Goal: Find specific page/section: Find specific page/section

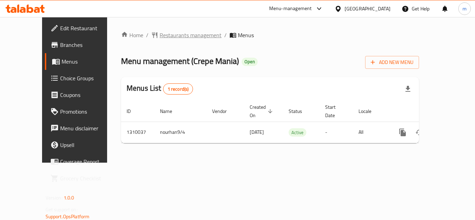
click at [173, 31] on span "Restaurants management" at bounding box center [191, 35] width 62 height 8
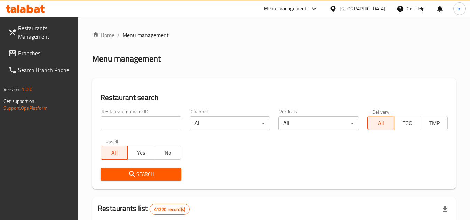
click at [146, 120] on input "search" at bounding box center [141, 124] width 80 height 14
paste input "705314"
type input "705314"
click at [138, 174] on span "Search" at bounding box center [140, 174] width 69 height 9
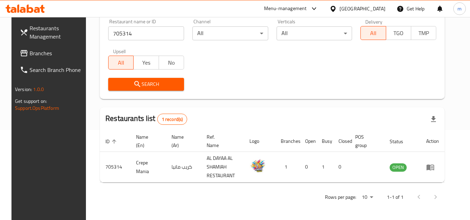
scroll to position [90, 0]
click at [37, 52] on span "Branches" at bounding box center [57, 53] width 55 height 8
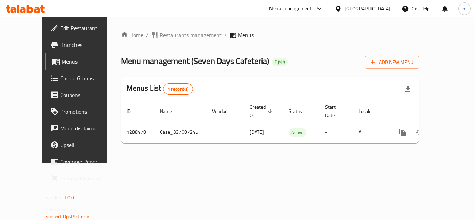
click at [171, 33] on span "Restaurants management" at bounding box center [191, 35] width 62 height 8
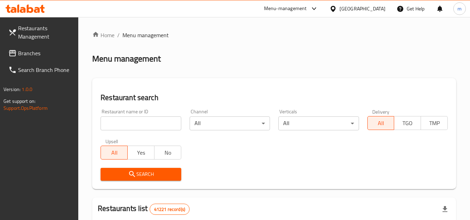
click at [129, 128] on input "search" at bounding box center [141, 124] width 80 height 14
paste input "697181"
type input "697181"
click at [123, 176] on span "Search" at bounding box center [140, 174] width 69 height 9
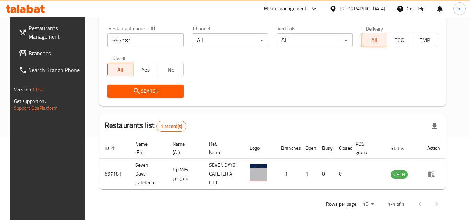
scroll to position [84, 0]
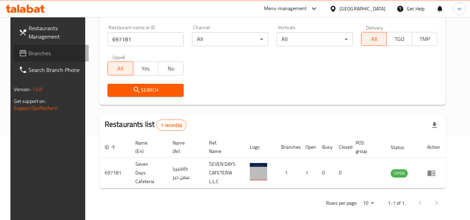
click at [35, 57] on span "Branches" at bounding box center [56, 53] width 55 height 8
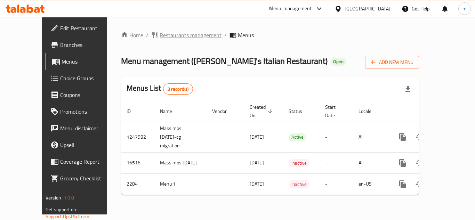
click at [160, 34] on span "Restaurants management" at bounding box center [191, 35] width 62 height 8
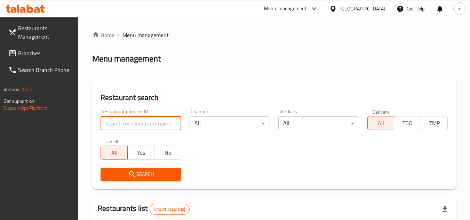
click at [136, 124] on input "search" at bounding box center [141, 124] width 80 height 14
paste input "1546"
type input "1546"
click at [129, 181] on button "Search" at bounding box center [141, 174] width 80 height 13
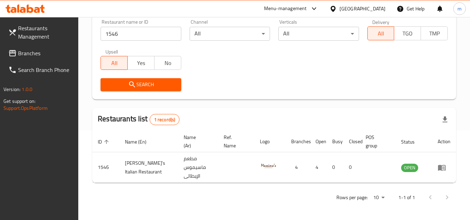
scroll to position [90, 0]
click at [42, 57] on span "Branches" at bounding box center [45, 53] width 55 height 8
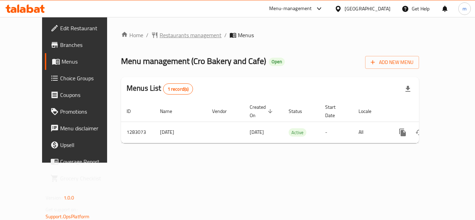
click at [174, 35] on span "Restaurants management" at bounding box center [191, 35] width 62 height 8
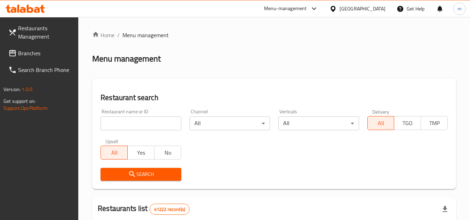
click at [134, 122] on input "search" at bounding box center [141, 124] width 80 height 14
paste input "/695101/"
click at [108, 127] on input "/695101" at bounding box center [141, 124] width 80 height 14
type input "695101"
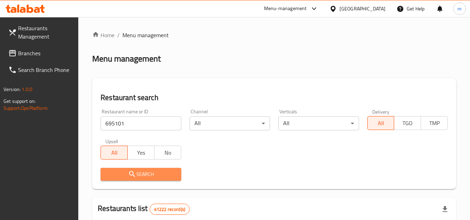
click at [147, 174] on span "Search" at bounding box center [140, 174] width 69 height 9
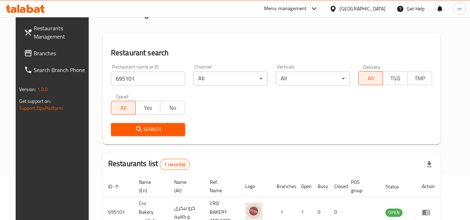
scroll to position [84, 0]
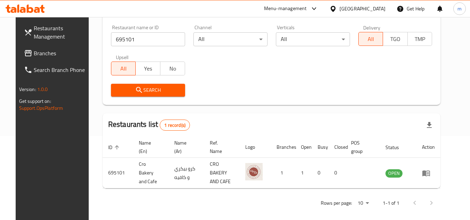
click at [341, 5] on div "[GEOGRAPHIC_DATA]" at bounding box center [363, 9] width 46 height 8
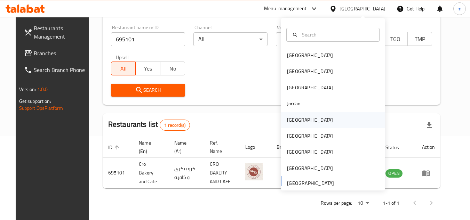
click at [290, 121] on div "Kuwait" at bounding box center [310, 120] width 46 height 8
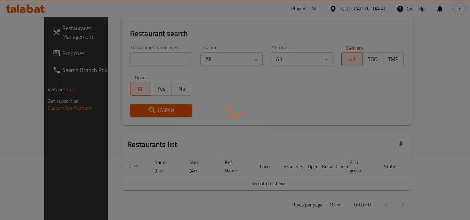
scroll to position [84, 0]
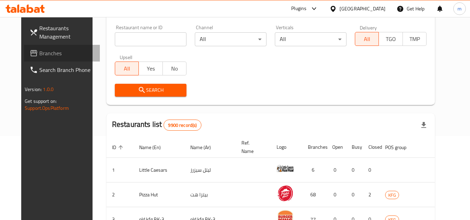
click at [42, 50] on span "Branches" at bounding box center [66, 53] width 55 height 8
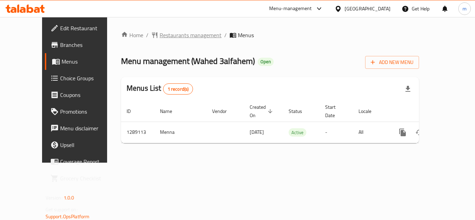
click at [160, 32] on span "Restaurants management" at bounding box center [191, 35] width 62 height 8
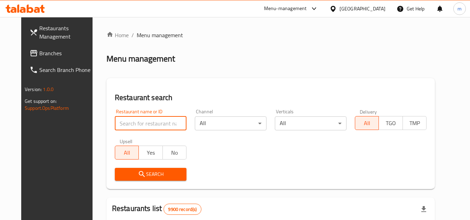
click at [141, 123] on input "search" at bounding box center [151, 124] width 72 height 14
paste input "697546"
type input "697546"
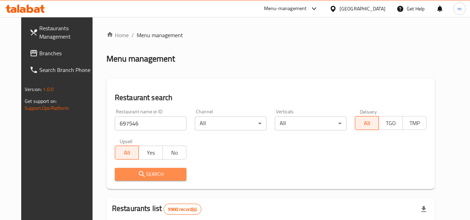
click at [126, 171] on span "Search" at bounding box center [150, 174] width 61 height 9
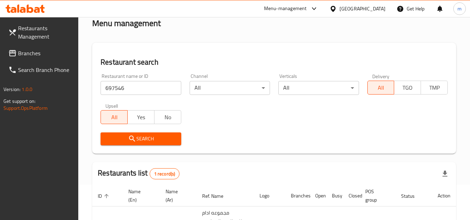
scroll to position [104, 0]
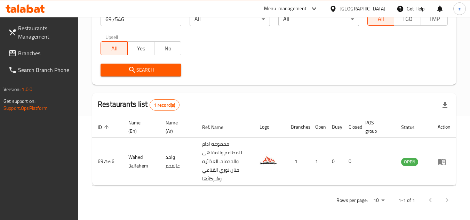
click at [34, 53] on span "Branches" at bounding box center [45, 53] width 55 height 8
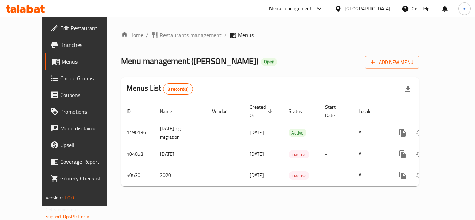
click at [60, 41] on span "Branches" at bounding box center [88, 45] width 56 height 8
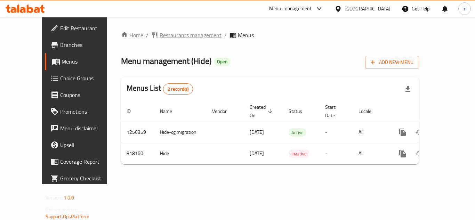
click at [160, 32] on span "Restaurants management" at bounding box center [191, 35] width 62 height 8
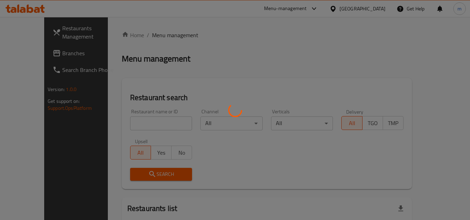
click at [150, 126] on div at bounding box center [235, 110] width 470 height 220
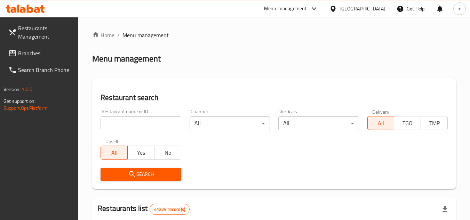
click at [150, 126] on input "search" at bounding box center [141, 124] width 80 height 14
paste input "654995"
type input "654995"
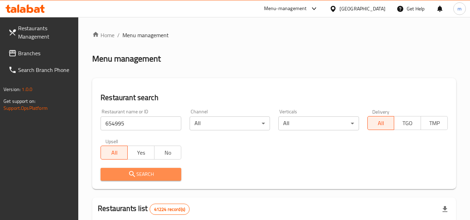
click at [162, 171] on span "Search" at bounding box center [140, 174] width 69 height 9
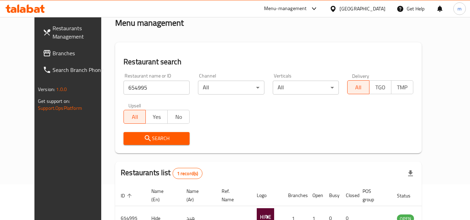
scroll to position [84, 0]
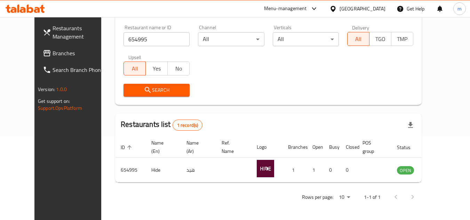
click at [344, 9] on div "[GEOGRAPHIC_DATA]" at bounding box center [363, 9] width 46 height 8
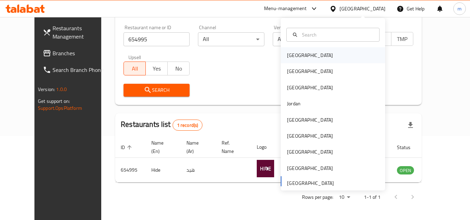
click at [294, 54] on div "Bahrain" at bounding box center [310, 56] width 46 height 8
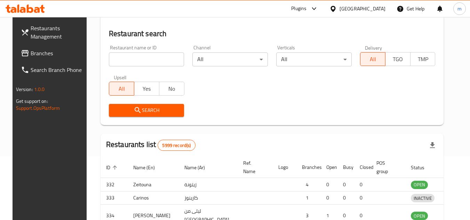
scroll to position [84, 0]
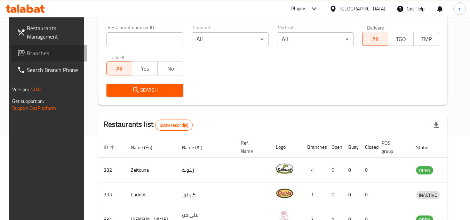
click at [32, 55] on span "Branches" at bounding box center [54, 53] width 55 height 8
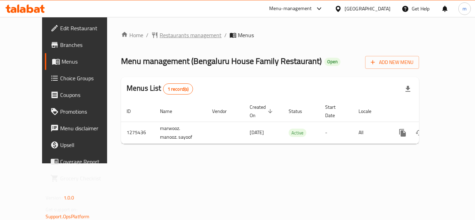
click at [160, 33] on span "Restaurants management" at bounding box center [191, 35] width 62 height 8
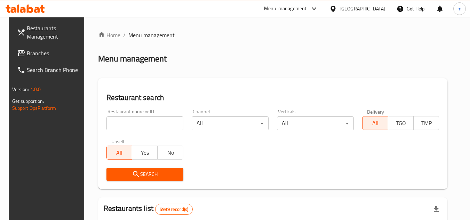
click at [140, 124] on input "search" at bounding box center [145, 124] width 77 height 14
paste input "691545"
type input "691545"
click at [127, 175] on span "Search" at bounding box center [145, 174] width 66 height 9
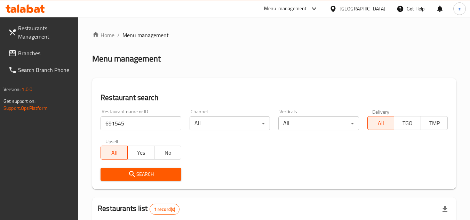
click at [340, 5] on div at bounding box center [335, 9] width 10 height 8
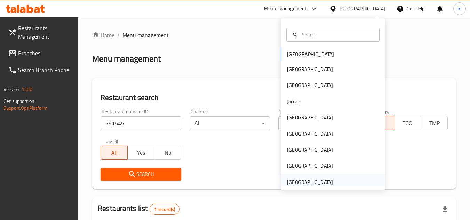
click at [297, 185] on div "United Arab Emirates" at bounding box center [310, 183] width 46 height 8
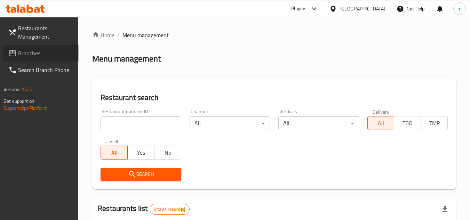
click at [26, 56] on span "Branches" at bounding box center [45, 53] width 55 height 8
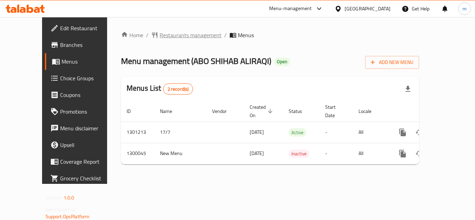
click at [160, 36] on span "Restaurants management" at bounding box center [191, 35] width 62 height 8
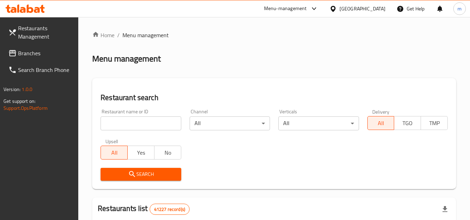
click at [141, 122] on input "search" at bounding box center [141, 124] width 80 height 14
paste input "701529"
type input "701529"
click at [136, 175] on icon "submit" at bounding box center [132, 174] width 8 height 8
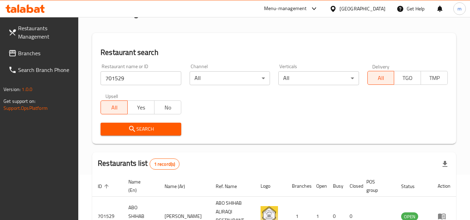
scroll to position [90, 0]
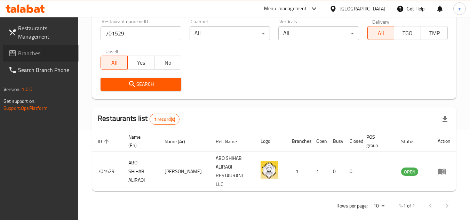
click at [36, 55] on span "Branches" at bounding box center [45, 53] width 55 height 8
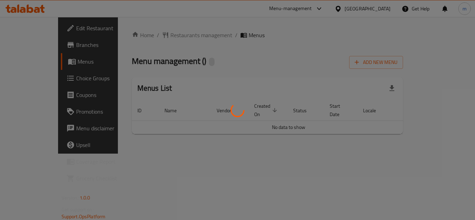
click at [157, 37] on div at bounding box center [237, 110] width 475 height 220
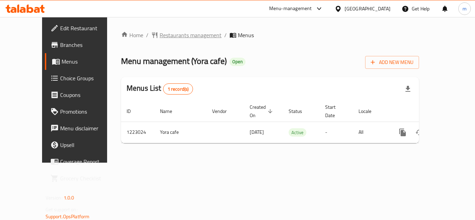
click at [160, 36] on span "Restaurants management" at bounding box center [191, 35] width 62 height 8
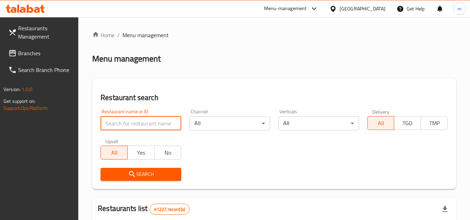
click at [144, 124] on input "search" at bounding box center [141, 124] width 80 height 14
paste input "674240"
type input "674240"
click at [120, 175] on span "Search" at bounding box center [140, 174] width 69 height 9
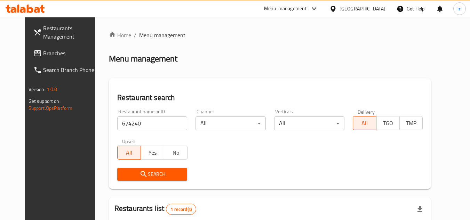
scroll to position [84, 0]
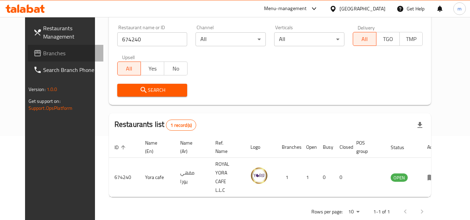
click at [43, 53] on span "Branches" at bounding box center [70, 53] width 55 height 8
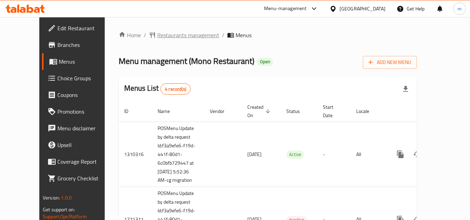
click at [182, 33] on span "Restaurants management" at bounding box center [188, 35] width 62 height 8
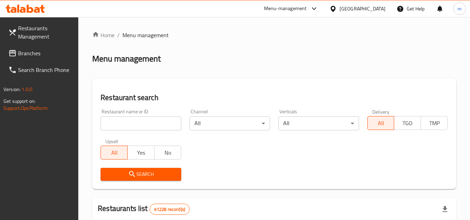
click at [145, 124] on input "search" at bounding box center [141, 124] width 80 height 14
paste input "654551"
type input "654551"
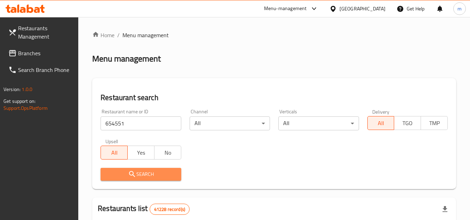
drag, startPoint x: 130, startPoint y: 171, endPoint x: 10, endPoint y: 173, distance: 120.4
click at [129, 171] on icon "submit" at bounding box center [132, 174] width 8 height 8
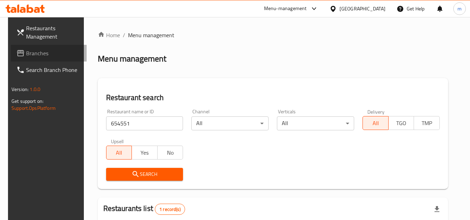
click at [29, 57] on span "Branches" at bounding box center [53, 53] width 55 height 8
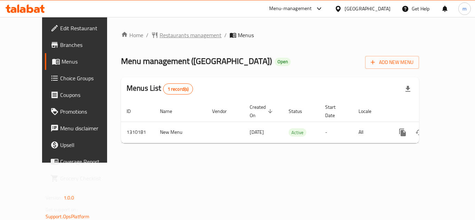
click at [164, 37] on span "Restaurants management" at bounding box center [191, 35] width 62 height 8
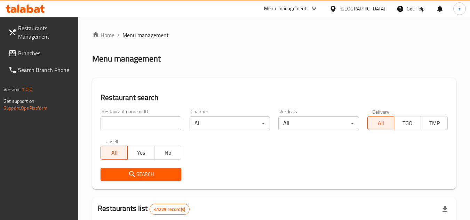
click at [135, 126] on input "search" at bounding box center [141, 124] width 80 height 14
paste input "705275"
type input "705275"
click at [126, 176] on span "Search" at bounding box center [140, 174] width 69 height 9
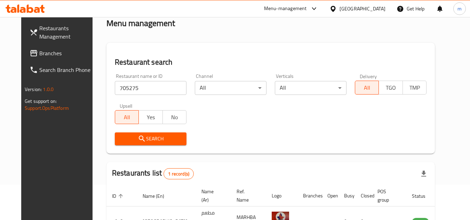
scroll to position [84, 0]
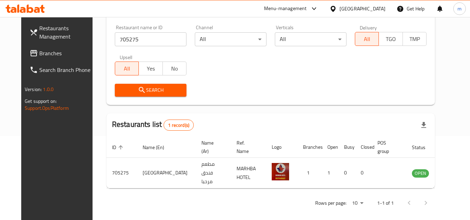
click at [39, 56] on span "Branches" at bounding box center [66, 53] width 55 height 8
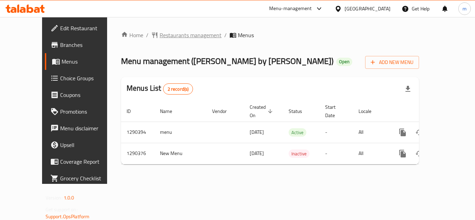
click at [174, 36] on span "Restaurants management" at bounding box center [191, 35] width 62 height 8
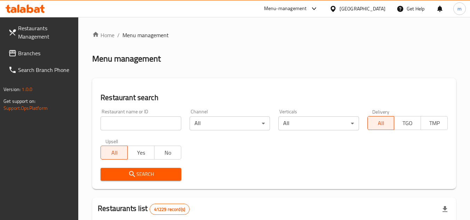
click at [125, 126] on input "search" at bounding box center [141, 124] width 80 height 14
paste input "697437"
type input "697437"
click at [127, 171] on span "Search" at bounding box center [140, 174] width 69 height 9
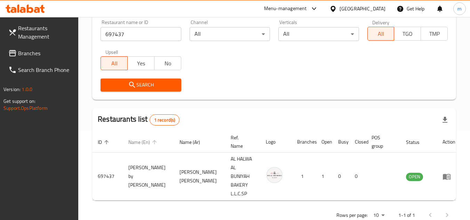
scroll to position [90, 0]
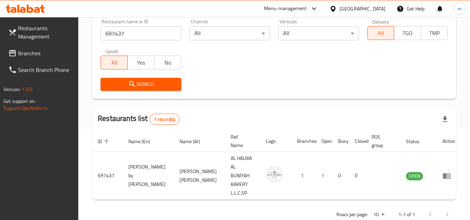
click at [339, 11] on div at bounding box center [335, 9] width 10 height 8
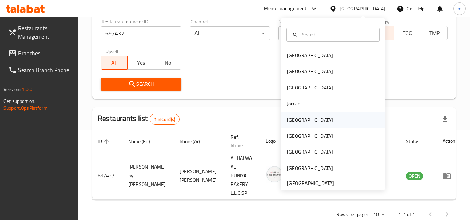
click at [297, 116] on div "[GEOGRAPHIC_DATA]" at bounding box center [310, 120] width 57 height 16
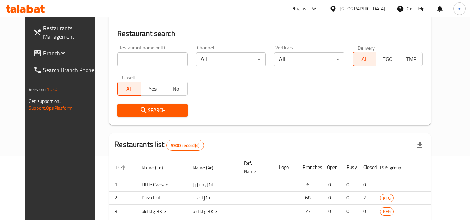
scroll to position [90, 0]
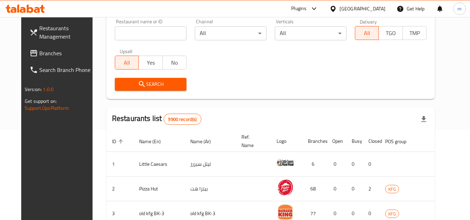
click at [39, 53] on span "Branches" at bounding box center [66, 53] width 55 height 8
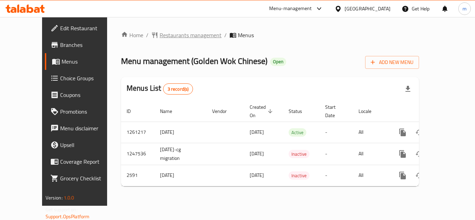
click at [183, 34] on span "Restaurants management" at bounding box center [191, 35] width 62 height 8
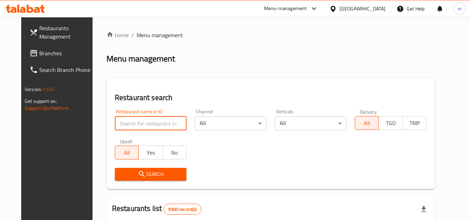
click at [147, 123] on input "search" at bounding box center [151, 124] width 72 height 14
paste input "1730"
type input "1730"
click at [138, 174] on icon "submit" at bounding box center [142, 174] width 8 height 8
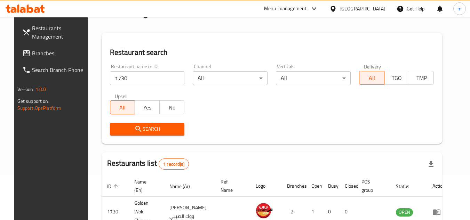
scroll to position [84, 0]
